Goal: Task Accomplishment & Management: Use online tool/utility

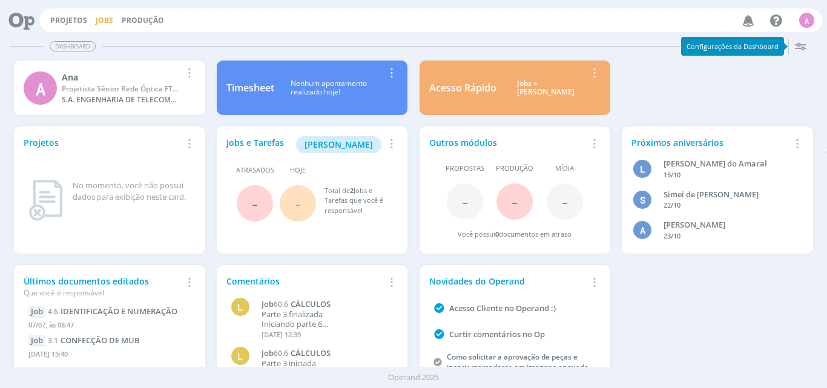
click at [103, 21] on link "Jobs" at bounding box center [105, 20] width 18 height 10
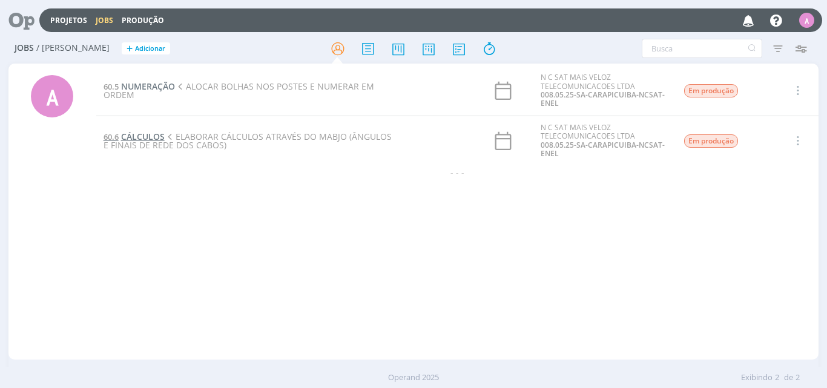
click at [139, 135] on span "CÁLCULOS" at bounding box center [143, 137] width 44 height 12
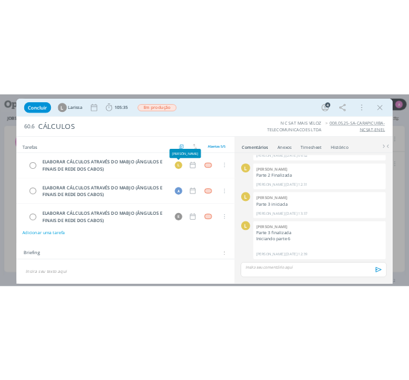
scroll to position [102, 0]
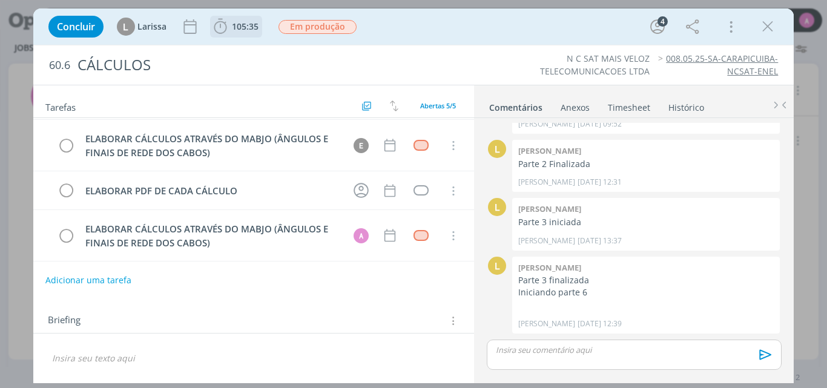
click at [246, 25] on span "105:35" at bounding box center [245, 27] width 27 height 12
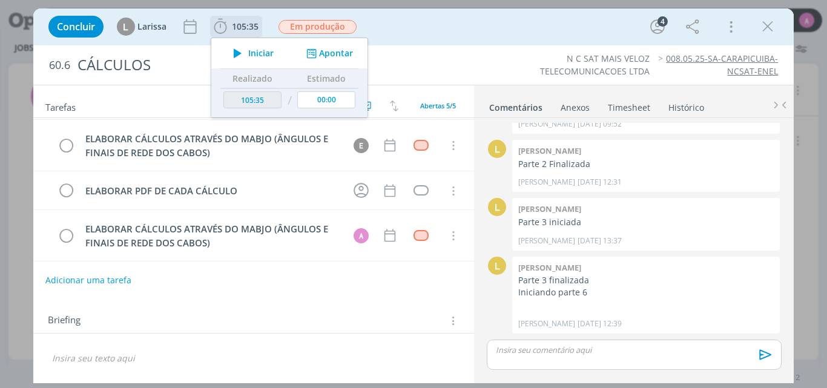
click at [246, 53] on icon "dialog" at bounding box center [237, 53] width 21 height 16
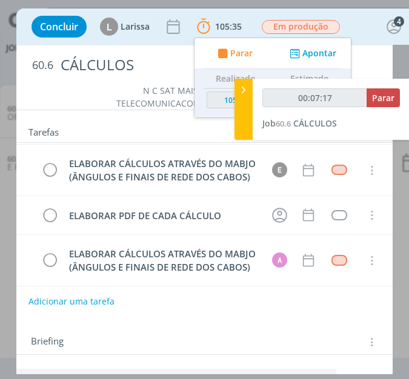
type input "00:07:18"
click at [242, 93] on icon at bounding box center [243, 90] width 12 height 13
